Goal: Manage account settings

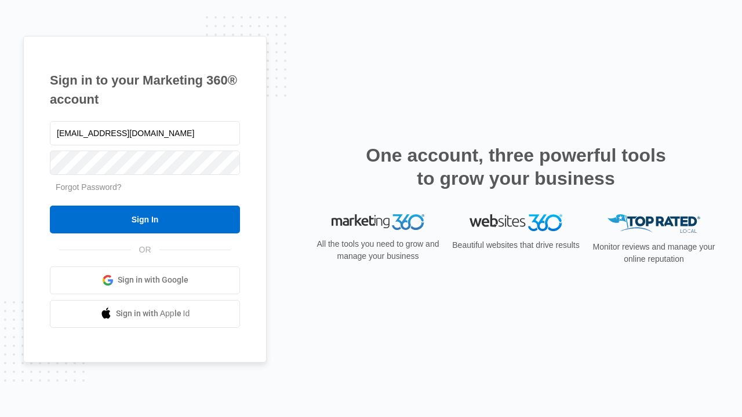
type input "[EMAIL_ADDRESS][DOMAIN_NAME]"
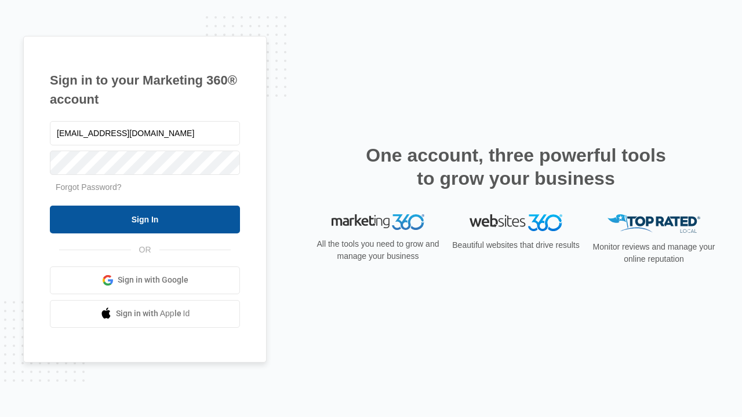
click at [145, 219] on input "Sign In" at bounding box center [145, 220] width 190 height 28
